Goal: Transaction & Acquisition: Purchase product/service

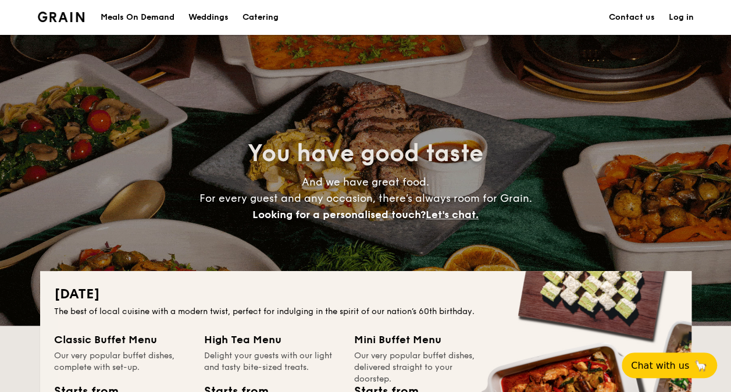
click at [131, 17] on div "Meals On Demand" at bounding box center [138, 17] width 74 height 35
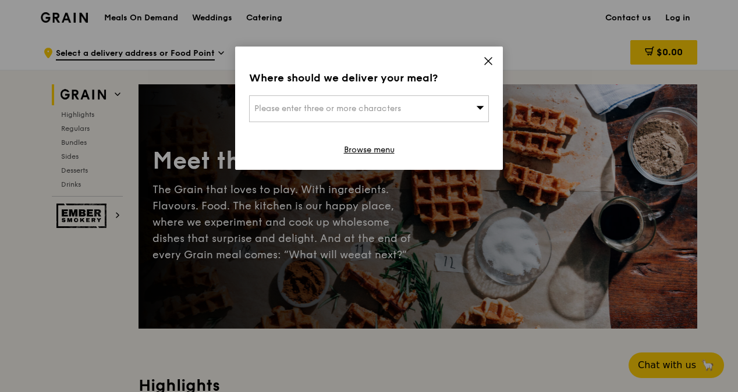
click at [430, 115] on div "Please enter three or more characters" at bounding box center [369, 108] width 240 height 27
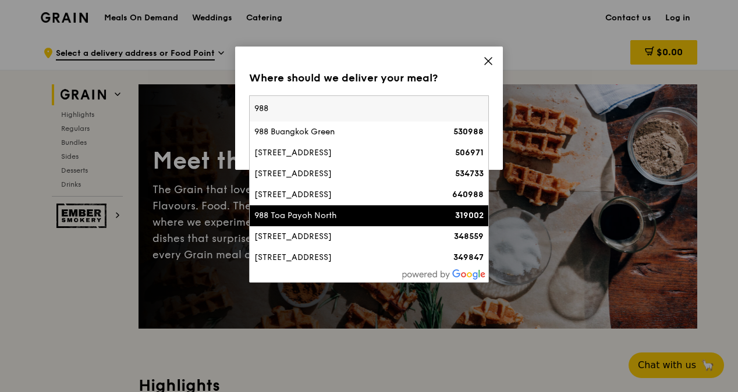
type input "988"
click at [314, 213] on div "988 Toa Payoh North" at bounding box center [340, 216] width 172 height 12
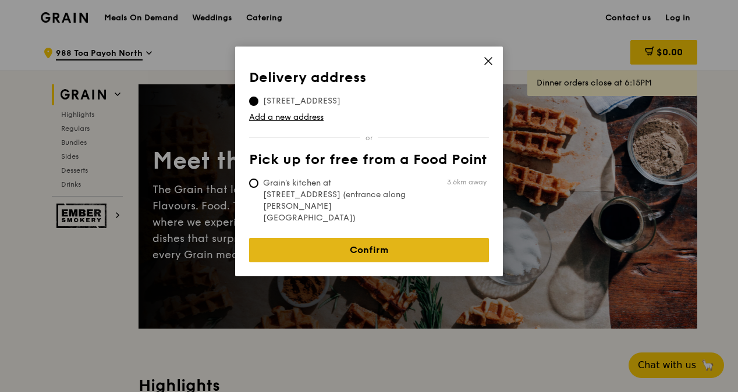
click at [369, 238] on link "Confirm" at bounding box center [369, 250] width 240 height 24
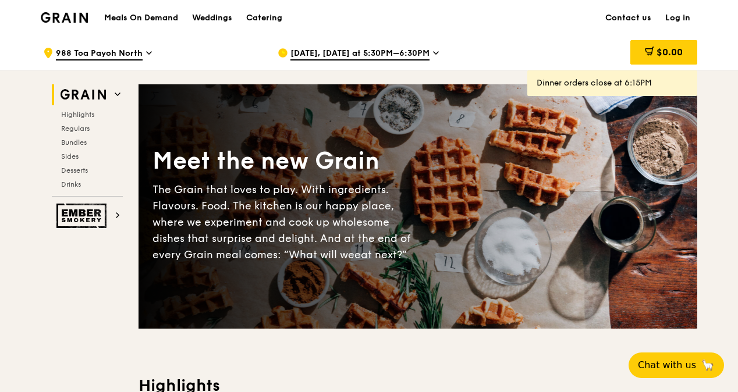
click at [436, 49] on div "[DATE], [DATE] at 5:30PM–6:30PM" at bounding box center [386, 52] width 216 height 35
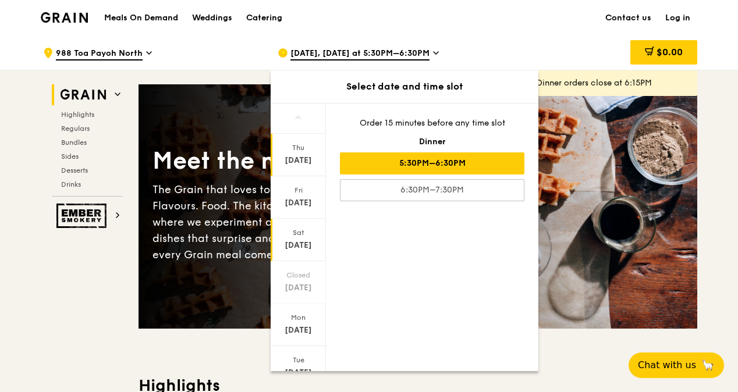
click at [291, 240] on div "[DATE]" at bounding box center [298, 246] width 52 height 12
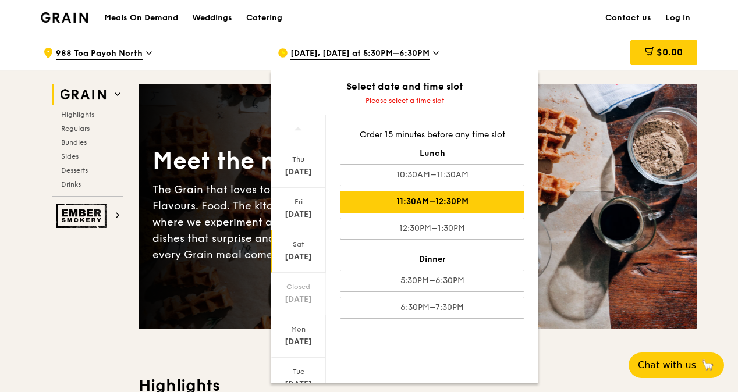
click at [469, 201] on div "11:30AM–12:30PM" at bounding box center [432, 202] width 184 height 22
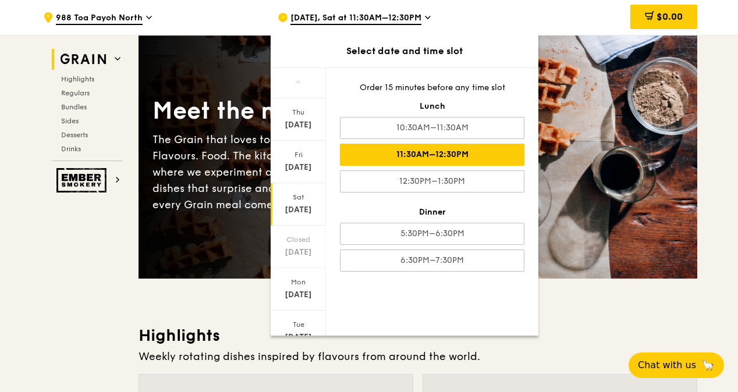
scroll to position [50, 0]
click at [568, 19] on div "$0.00" at bounding box center [603, 17] width 187 height 35
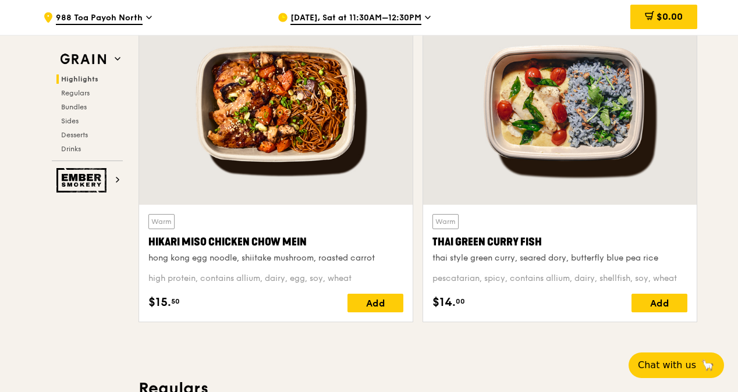
scroll to position [421, 0]
